Goal: Find specific page/section: Find specific page/section

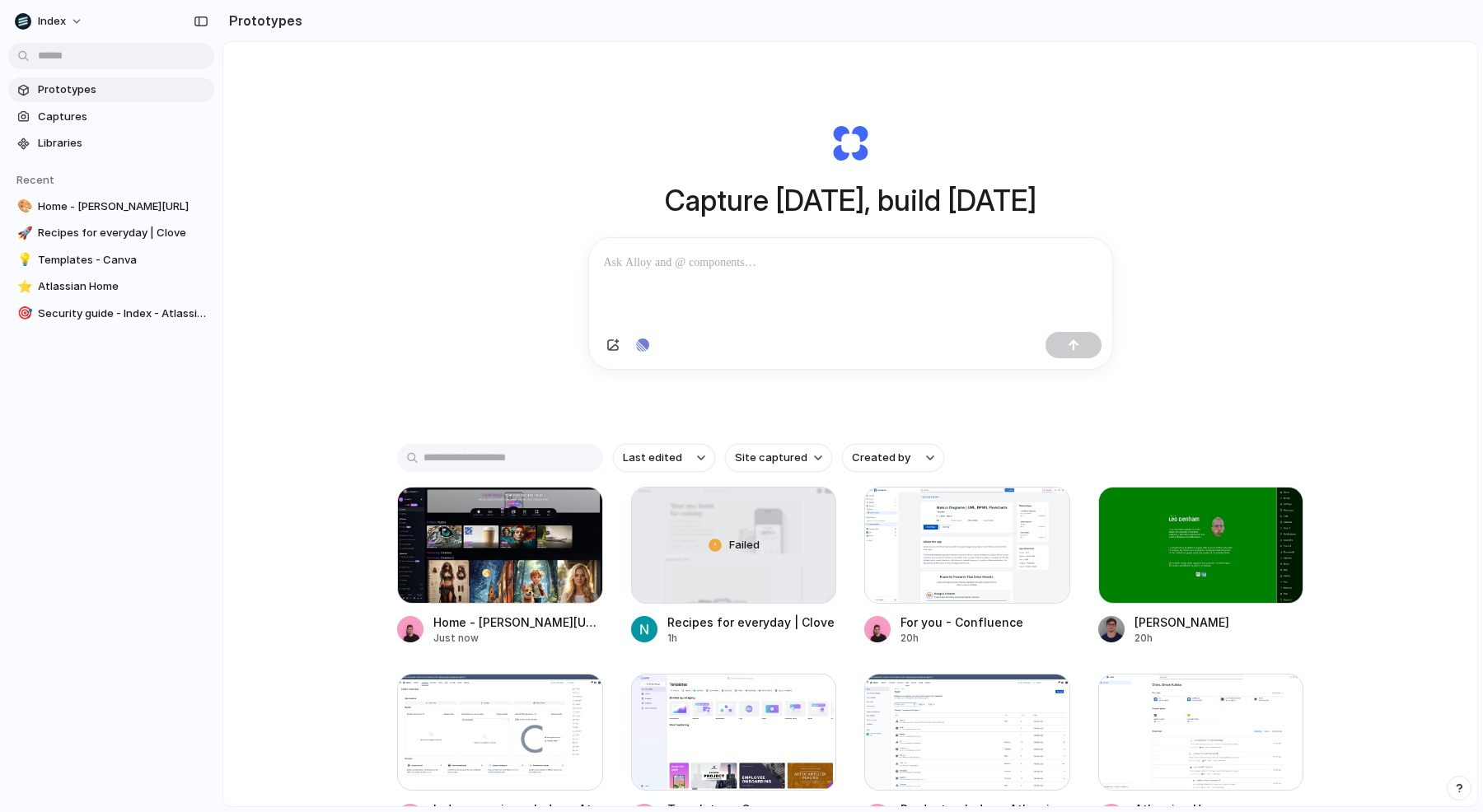
click at [135, 130] on section "Prototypes Captures Libraries" at bounding box center [111, 115] width 222 height 81
click at [132, 142] on span "Libraries" at bounding box center [122, 144] width 170 height 17
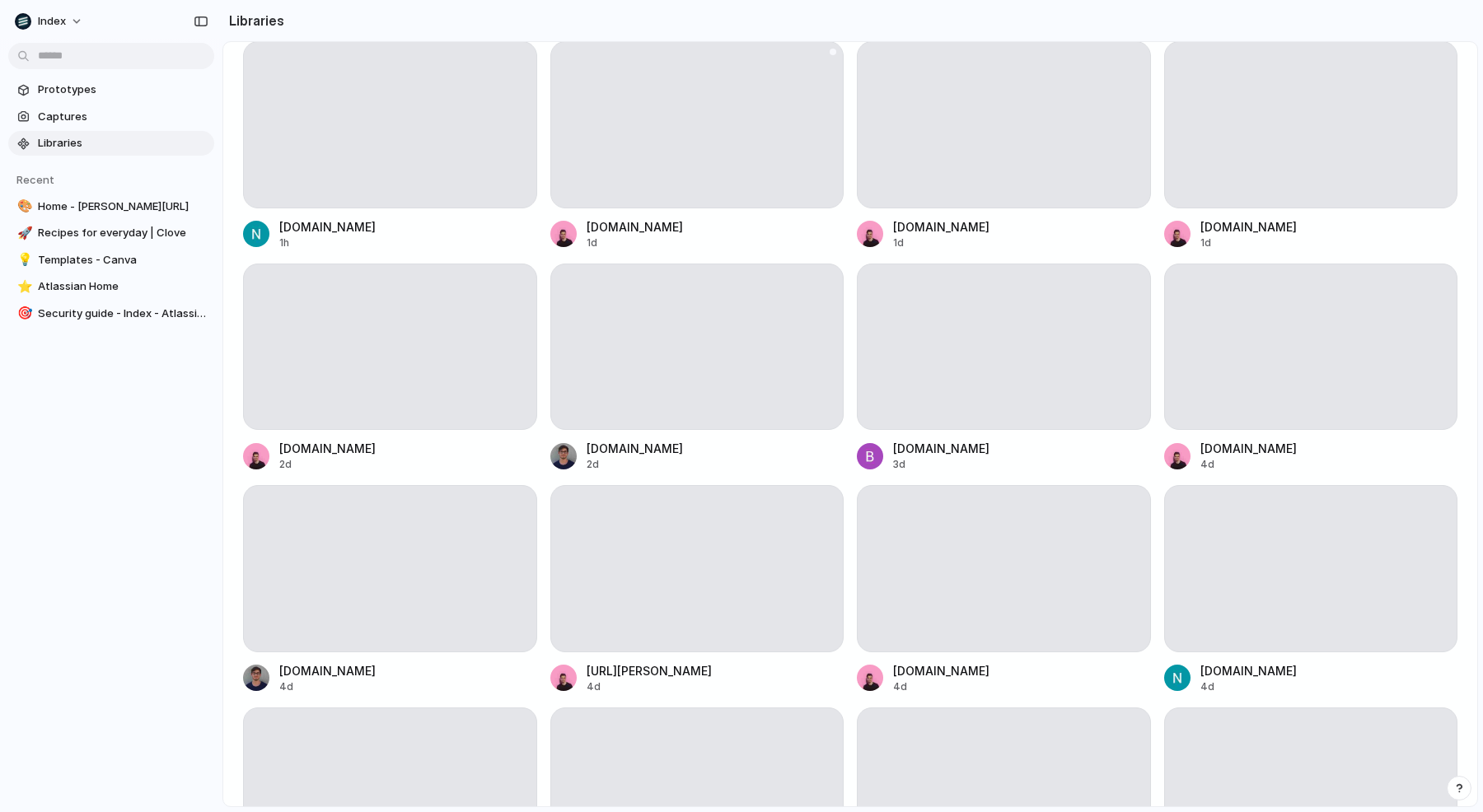
scroll to position [485, 0]
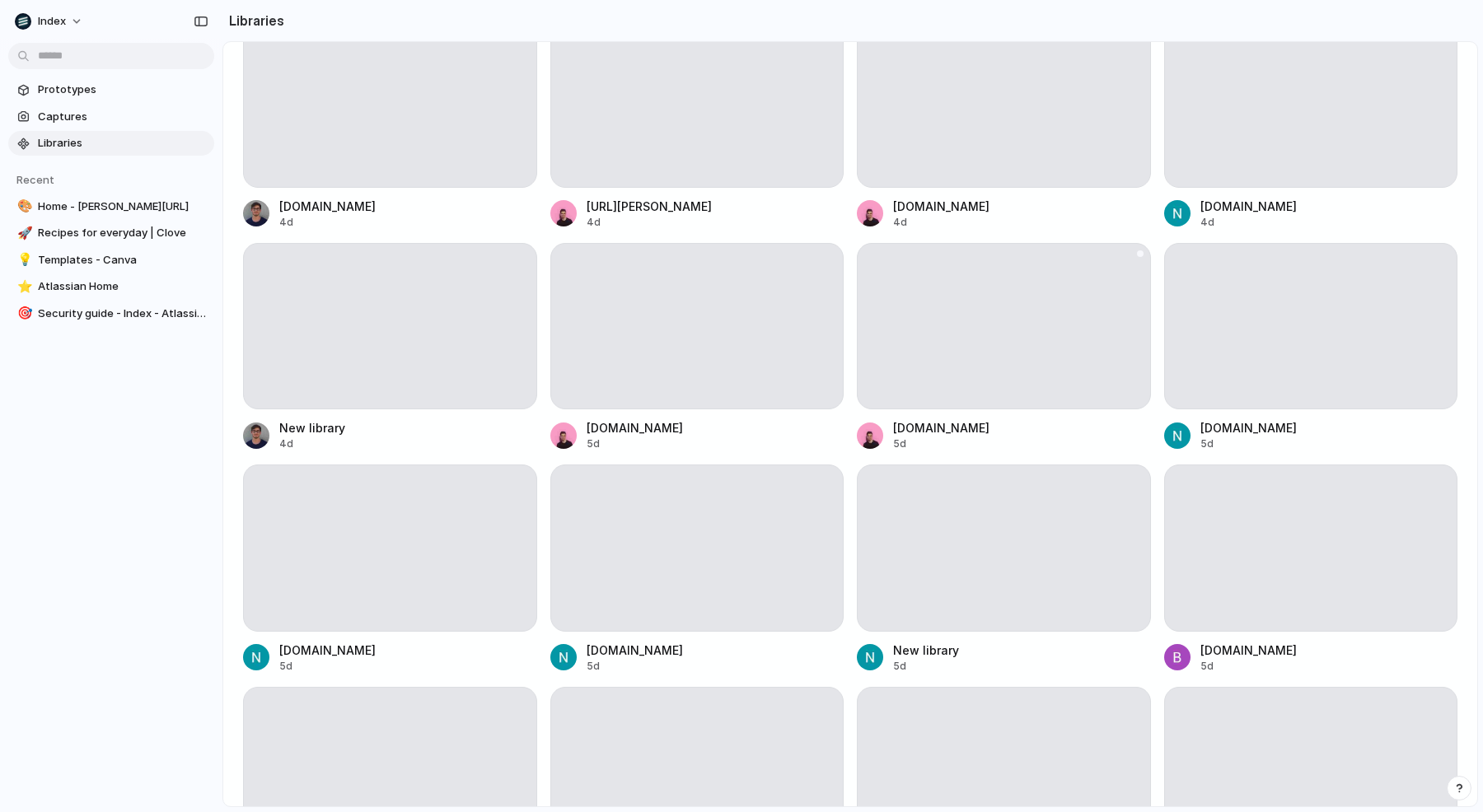
click at [911, 318] on div at bounding box center [1003, 326] width 294 height 168
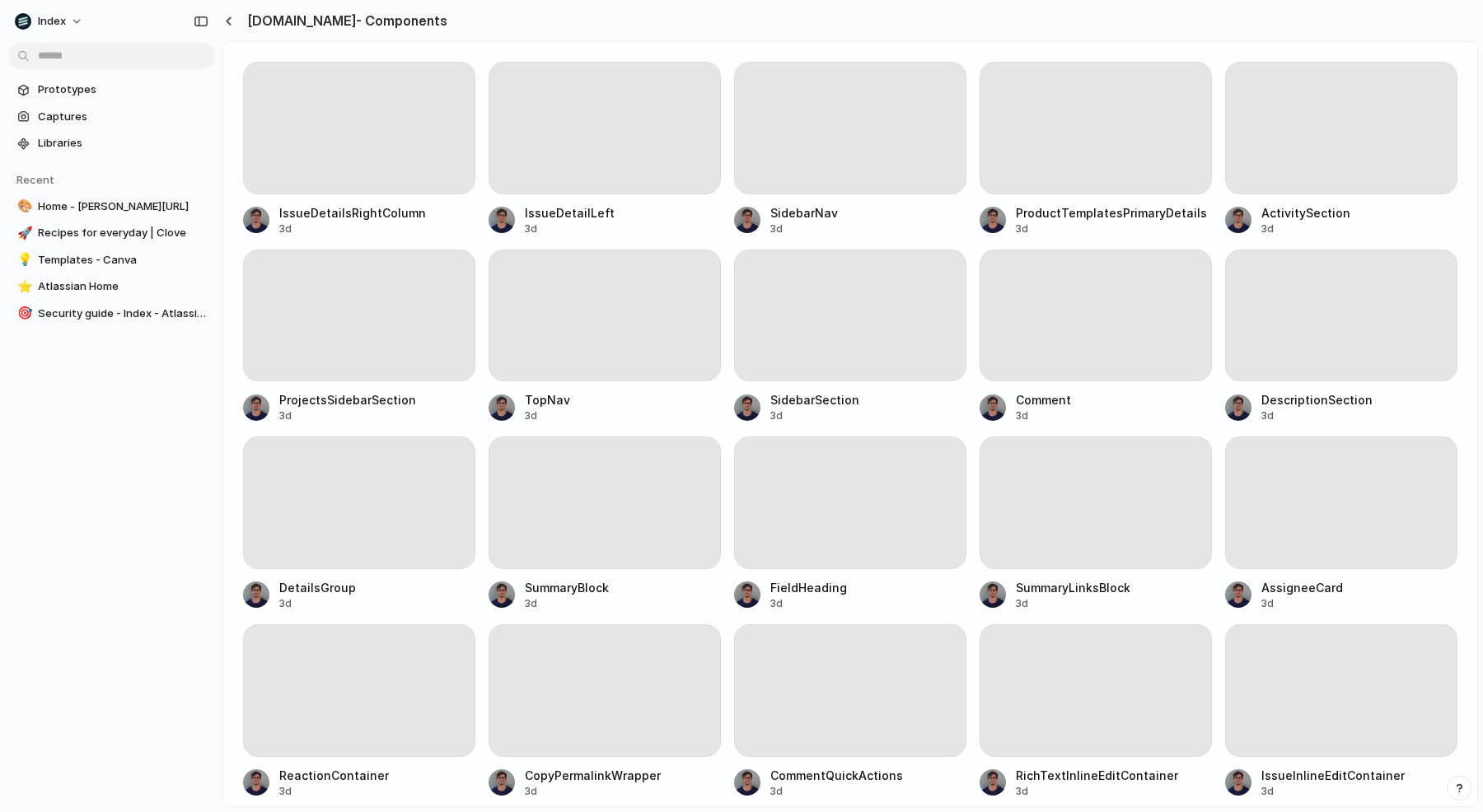
click at [820, 32] on section "[DOMAIN_NAME] - Components" at bounding box center [849, 20] width 1255 height 41
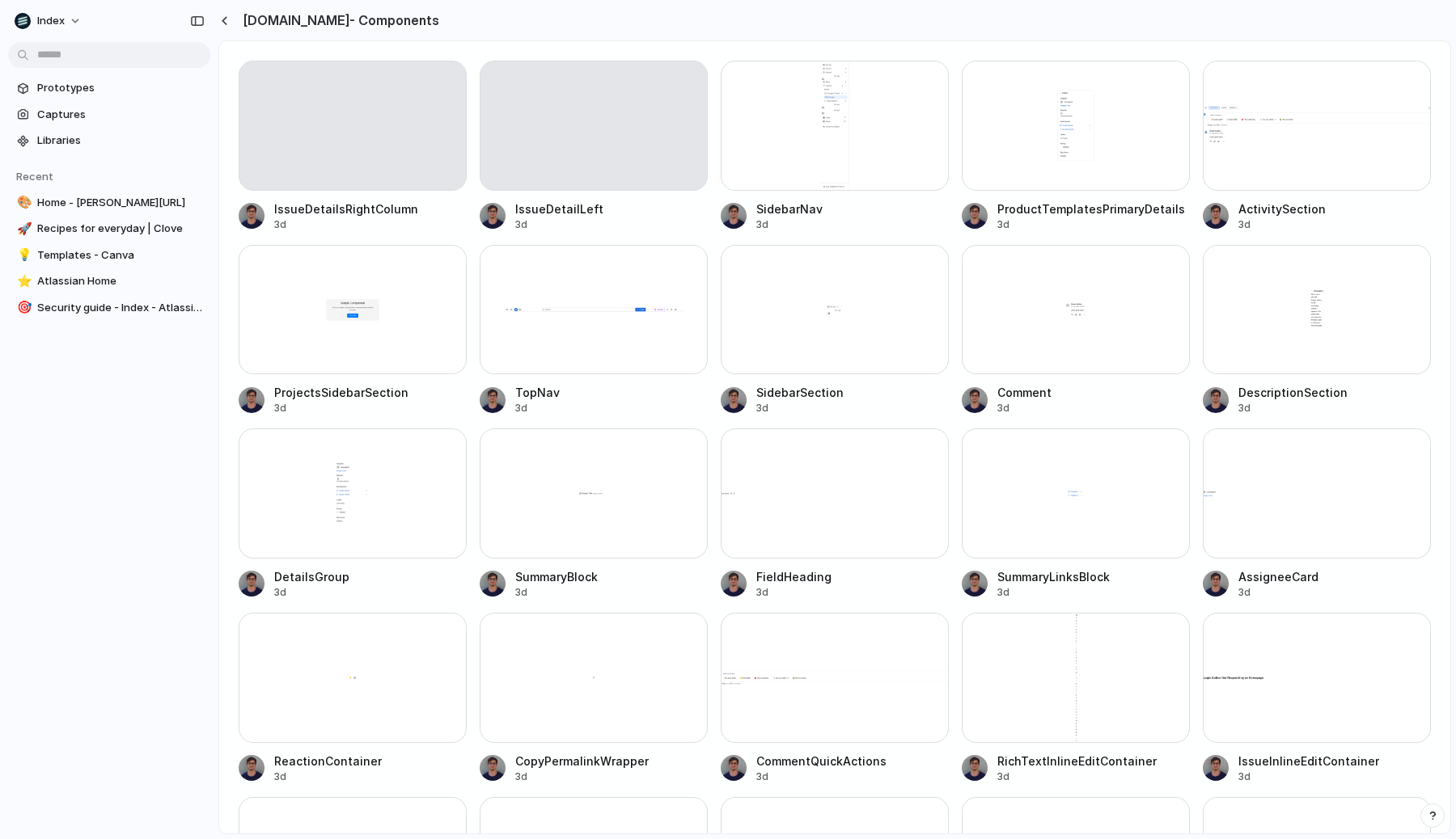
click at [233, 15] on div at bounding box center [226, 20] width 15 height 14
